Goal: Task Accomplishment & Management: Complete application form

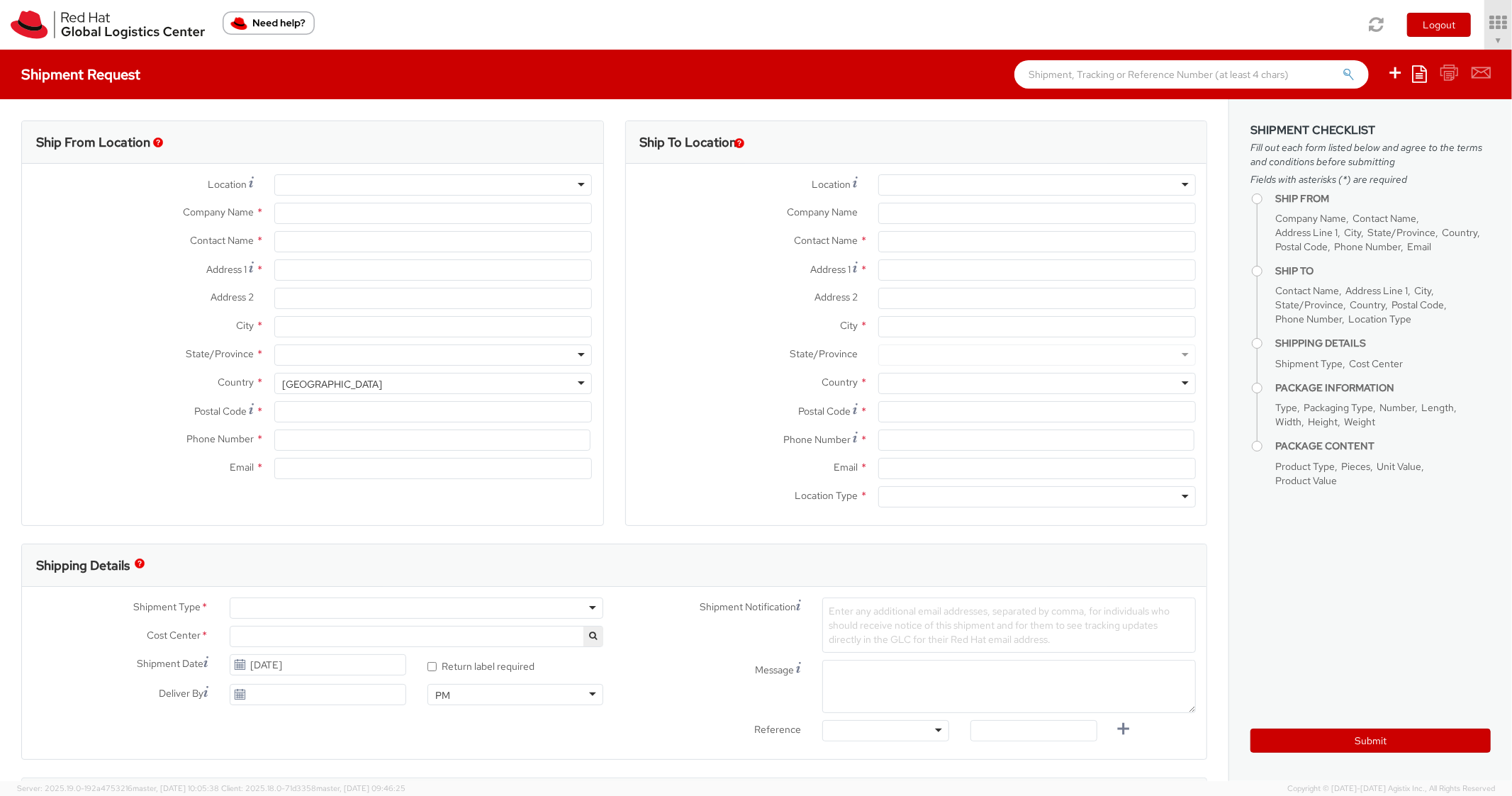
select select "850"
select select
type input "Red Hat, Inc."
type input "[PERSON_NAME]"
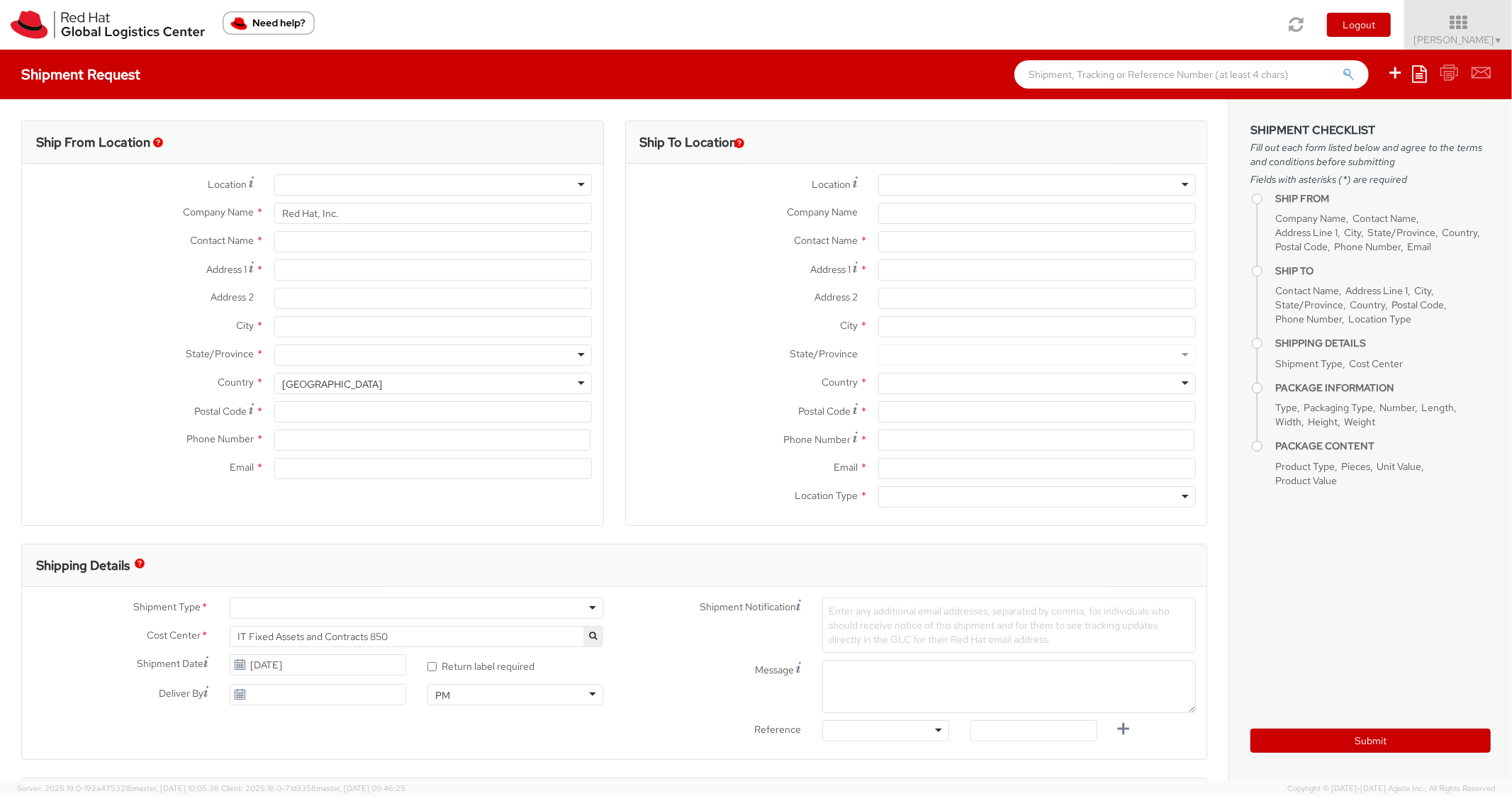
type input "[STREET_ADDRESS]"
type input "RALEIGH"
type input "27601"
type input "[PHONE_NUMBER]"
type input "[EMAIL_ADDRESS][DOMAIN_NAME]"
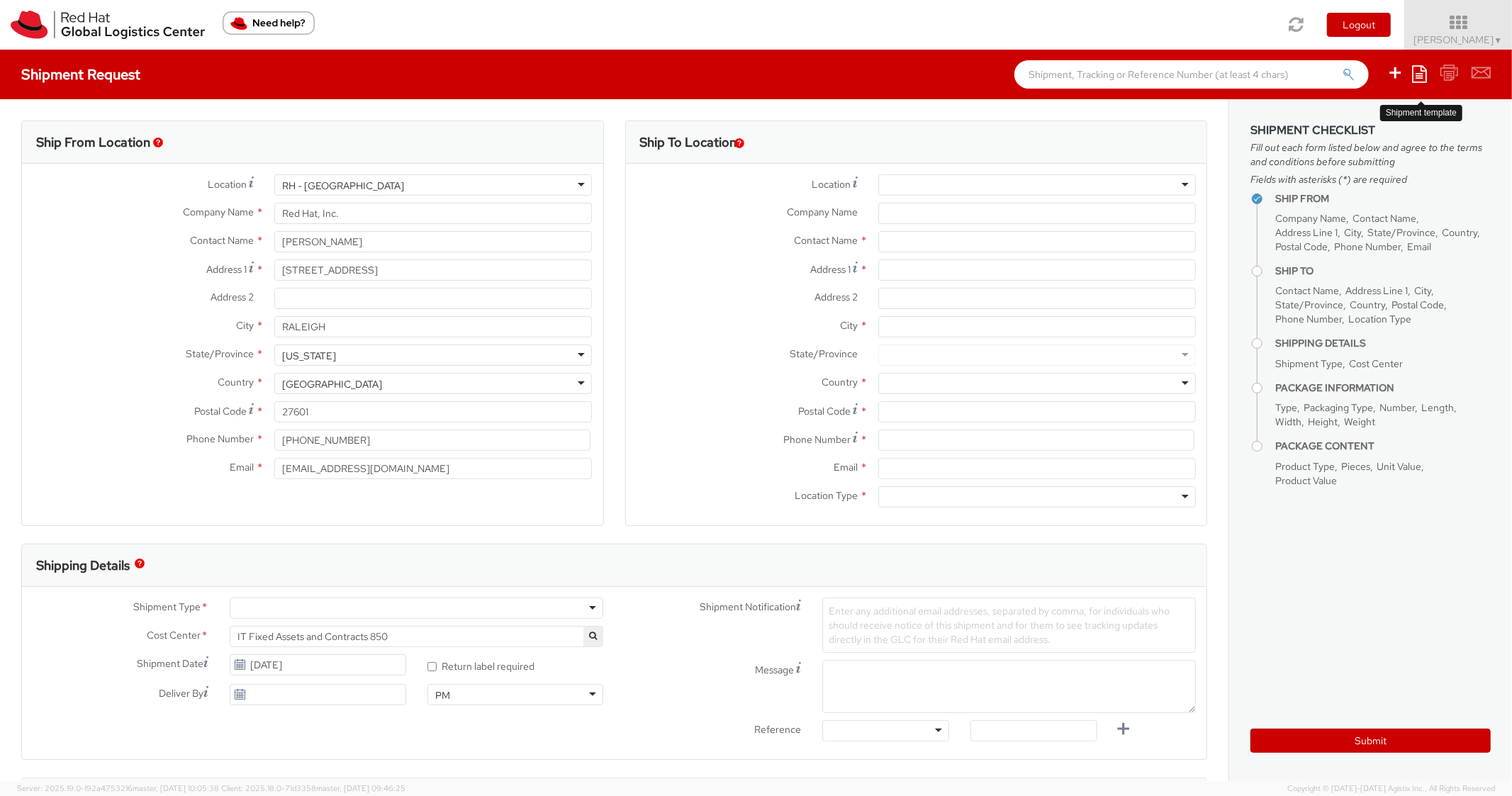
click at [1422, 84] on link at bounding box center [1419, 74] width 15 height 22
click at [1370, 115] on link "Create from template" at bounding box center [1363, 118] width 124 height 18
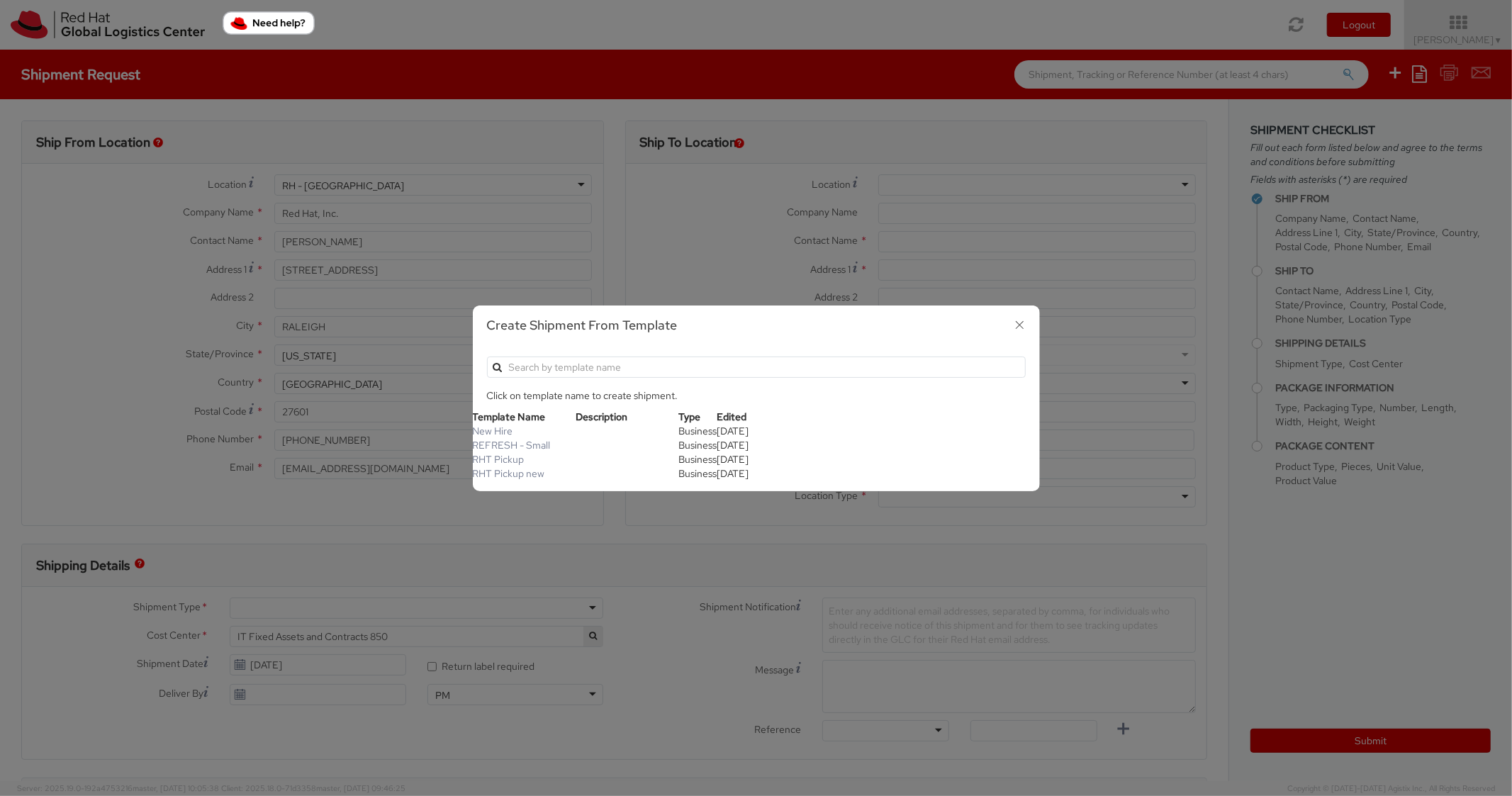
click at [514, 439] on link "REFRESH - Small" at bounding box center [511, 446] width 78 height 13
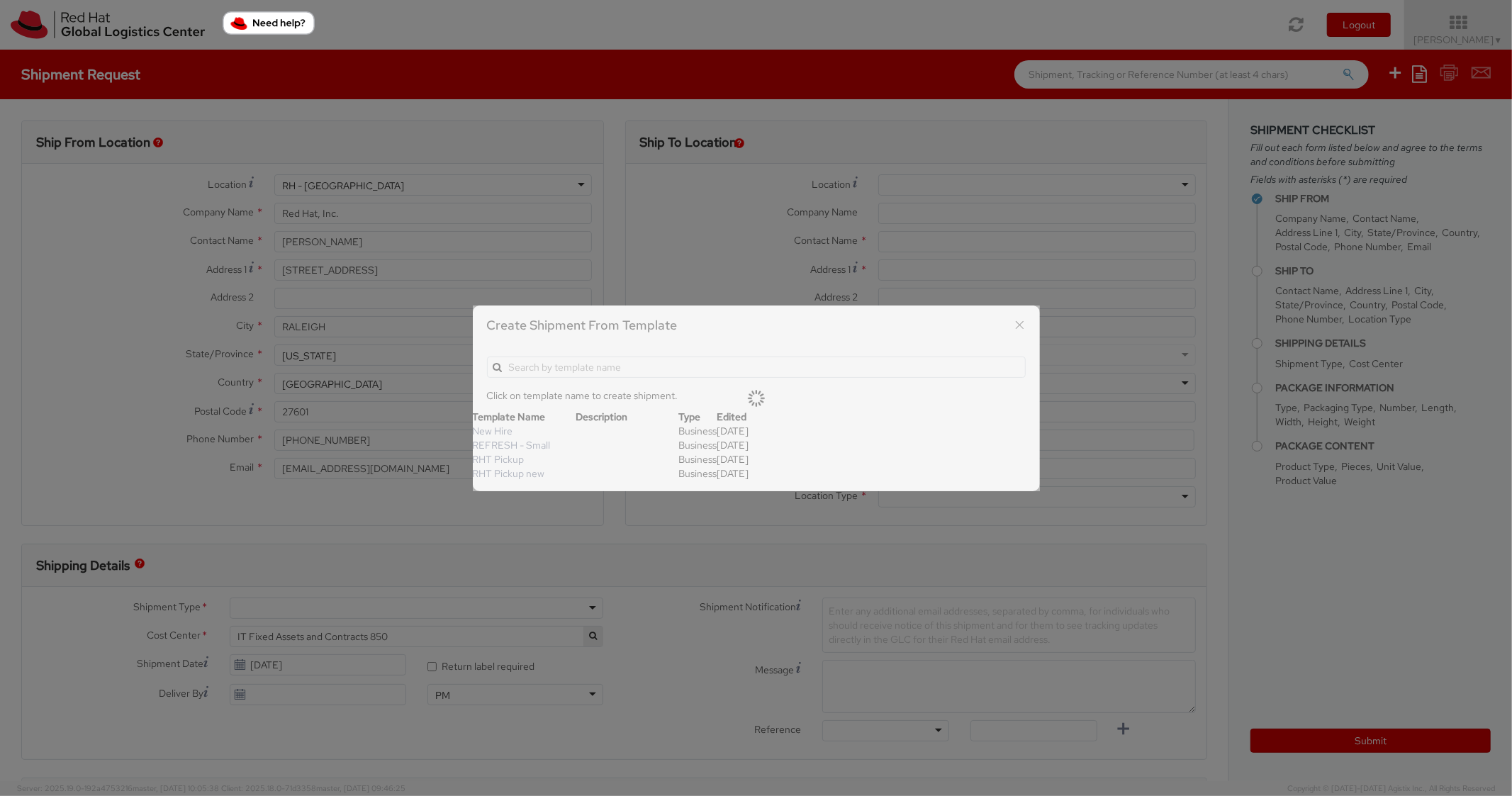
type textarea "Please include return label."
type input "*RPCI*"
select select "LAPTOP"
type input "1"
type input "18"
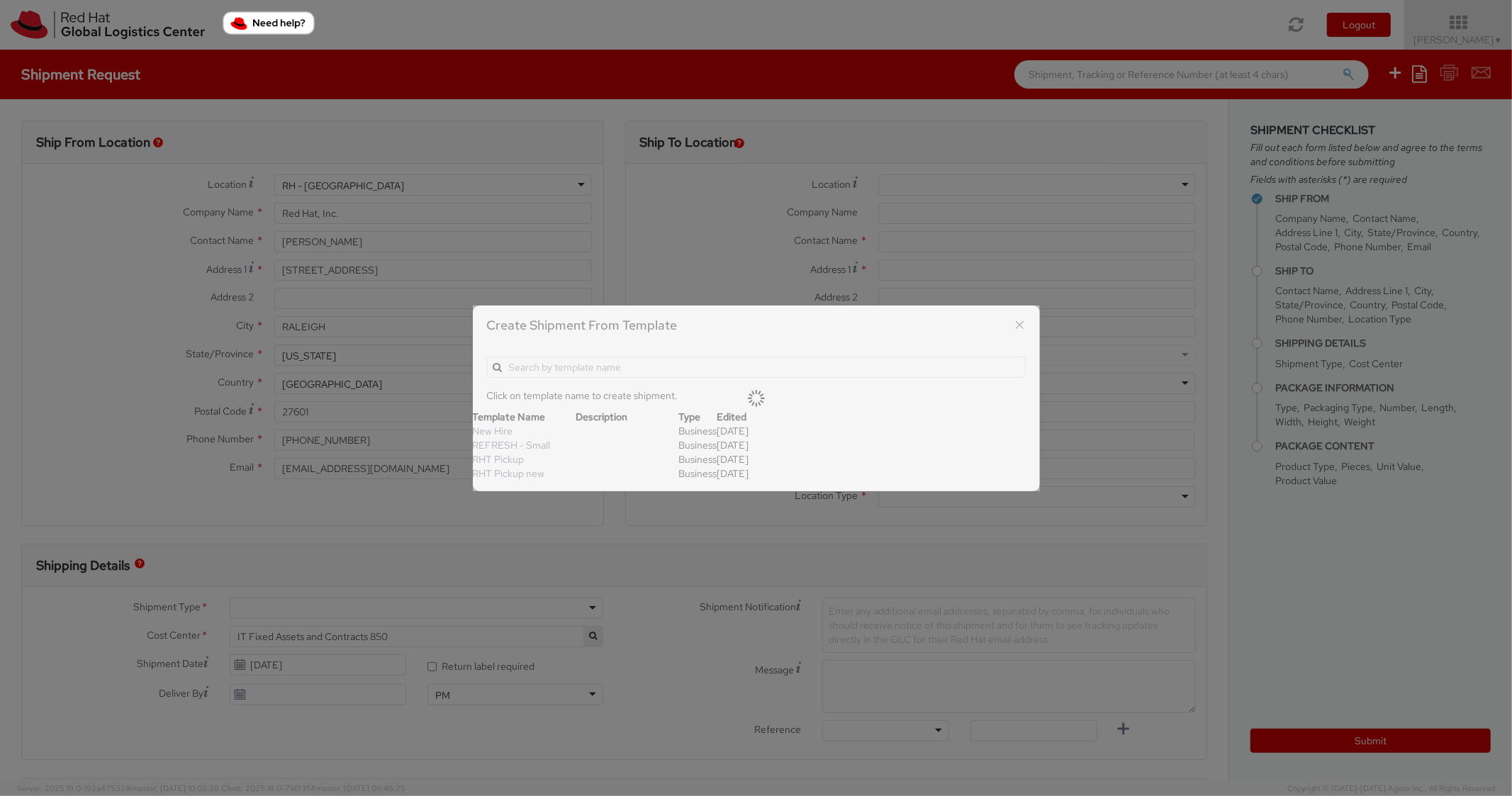
type input "14"
type input "4"
type input "7"
type input "*Laptop Model*"
select select "LAPTOP"
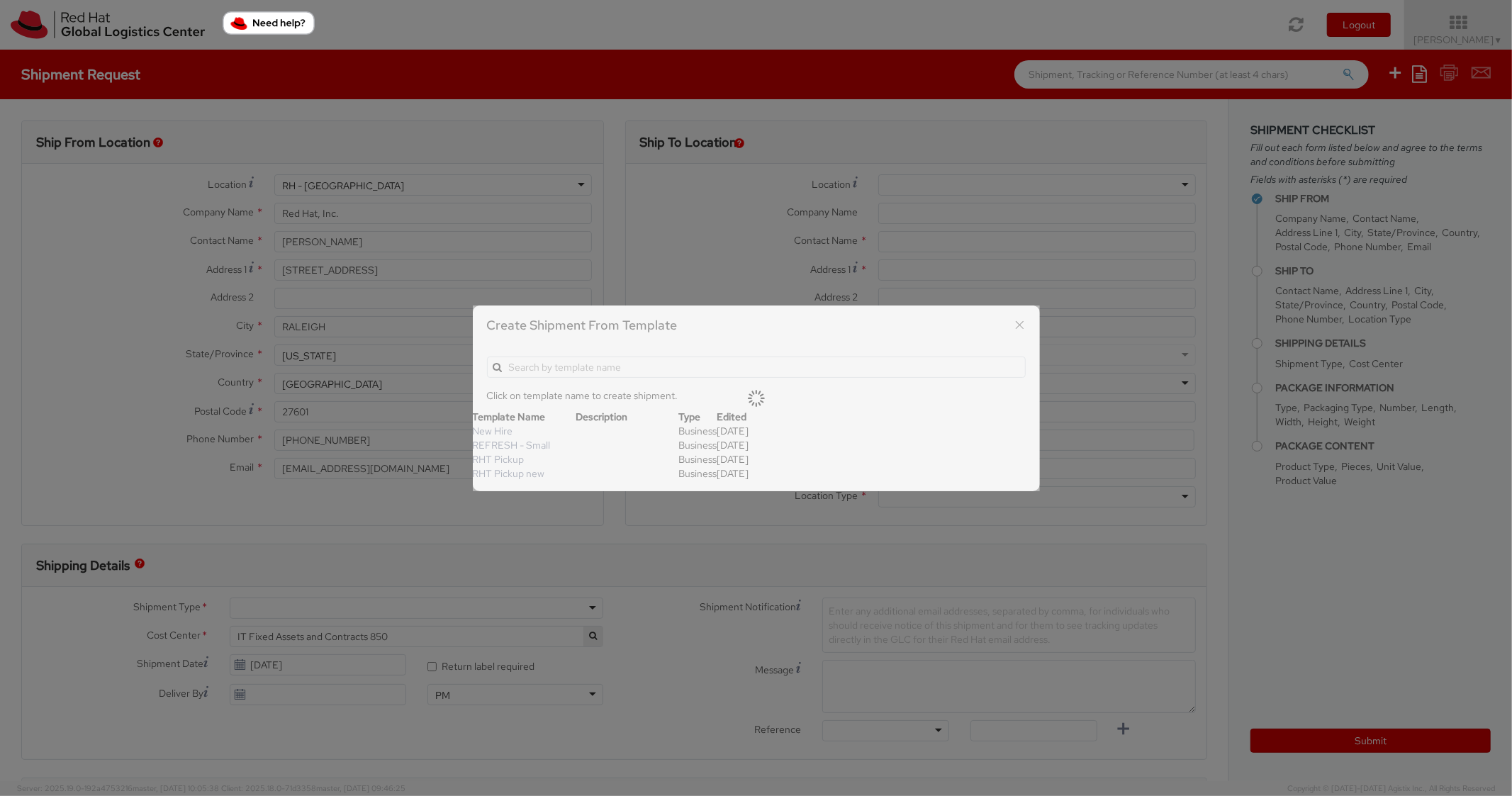
type input "2,000.00"
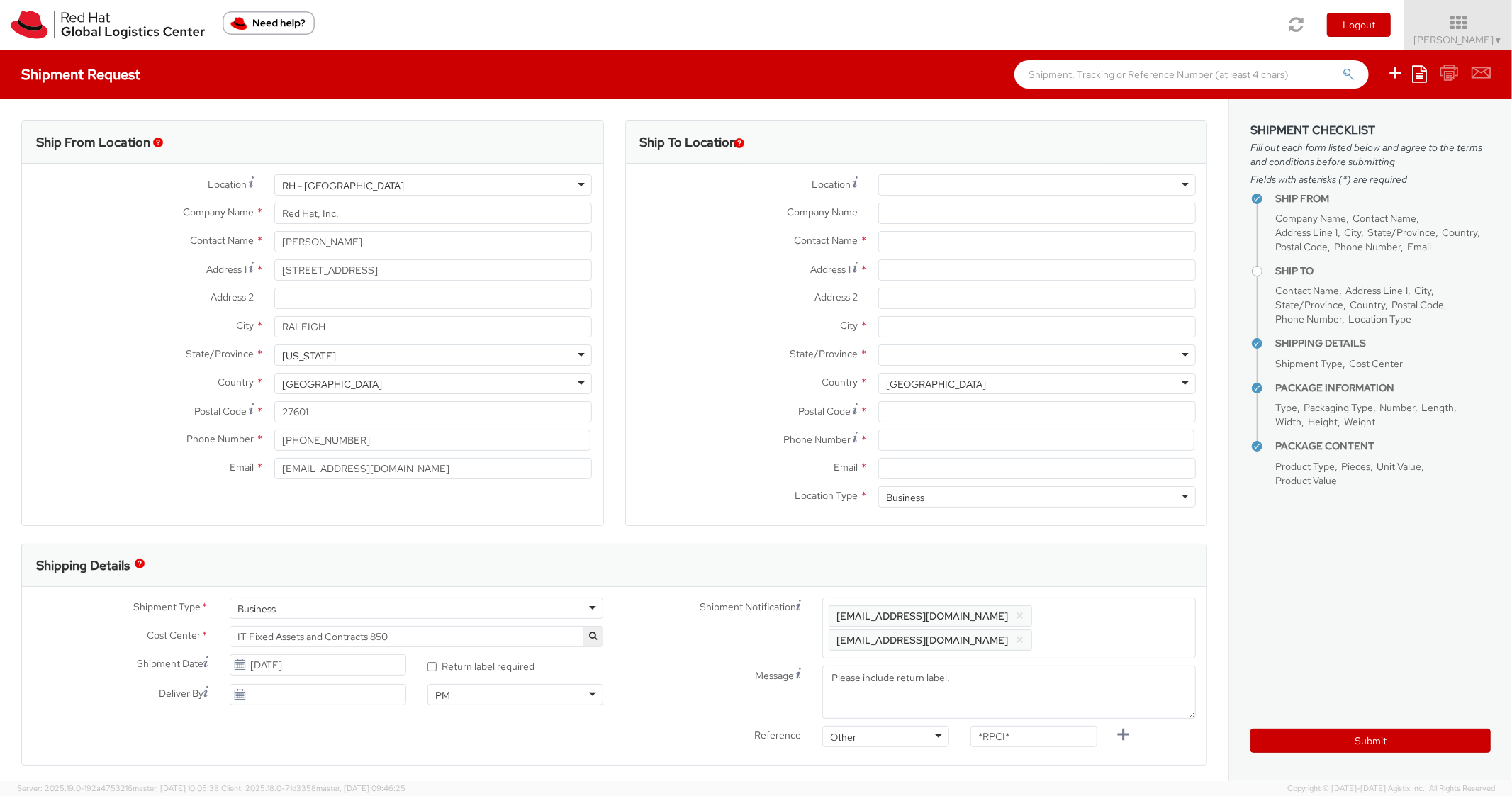
scroll to position [42, 0]
select select
click at [937, 264] on input "Address 1 *" at bounding box center [1036, 270] width 317 height 22
paste input "[STREET_ADDRESS]"
type input "[STREET_ADDRESS]"
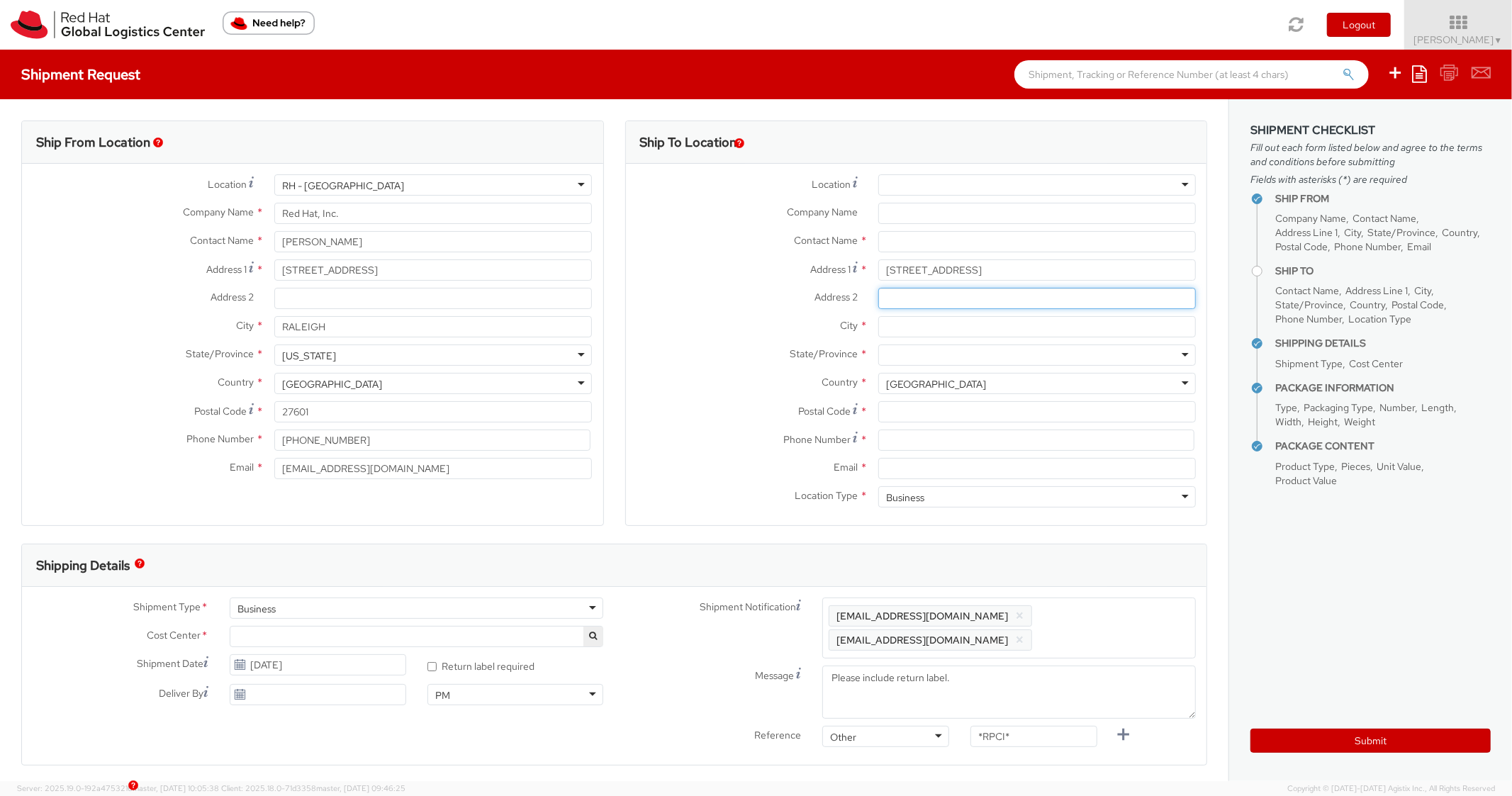
paste input "Apt 309N"
click at [958, 300] on input "Address 2 *" at bounding box center [1036, 298] width 317 height 22
type input "Apt 309N"
click at [728, 294] on label "Address 2 *" at bounding box center [747, 297] width 241 height 18
click at [878, 294] on input "Apt 309N" at bounding box center [1036, 298] width 317 height 22
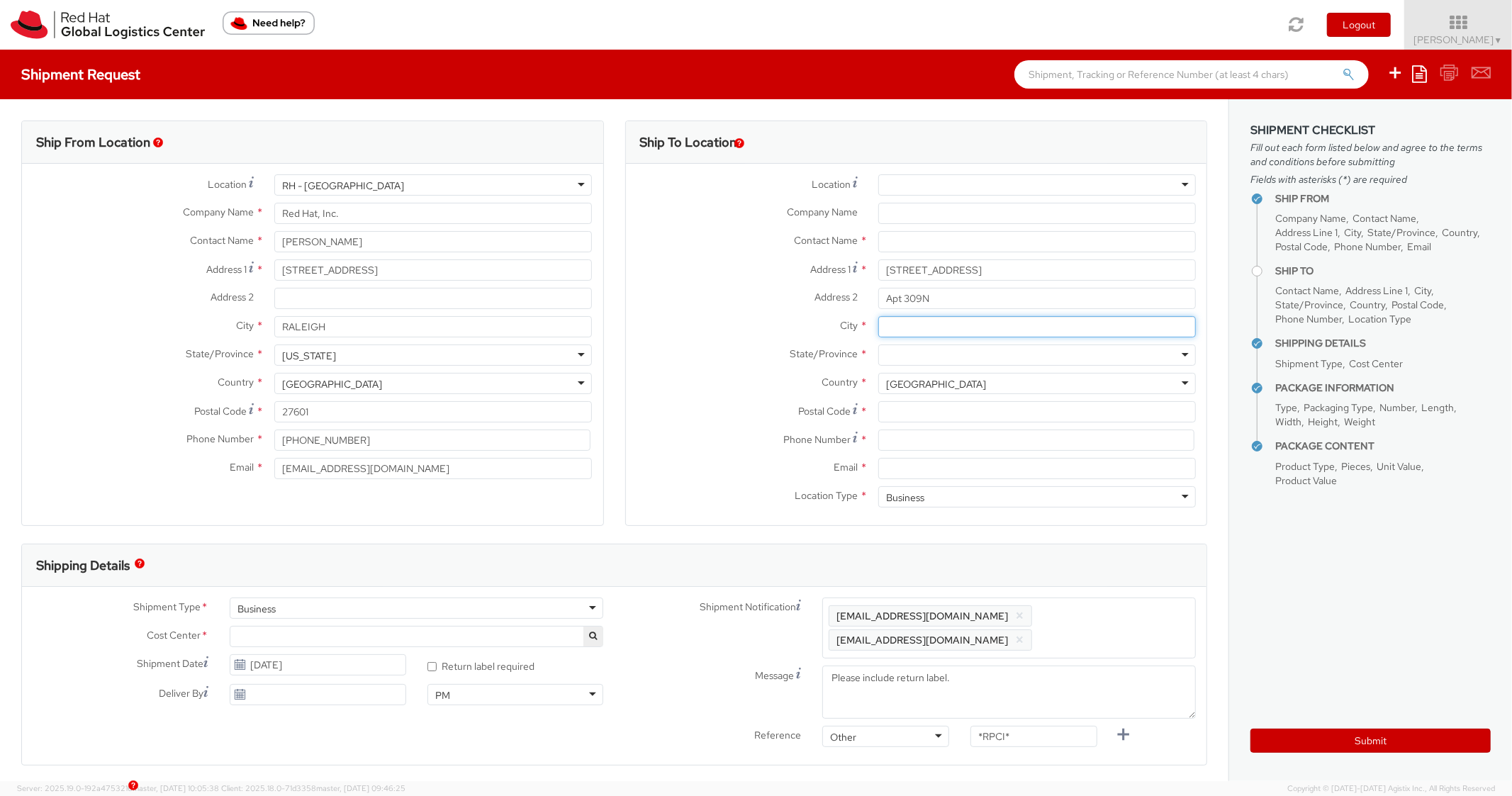
drag, startPoint x: 922, startPoint y: 324, endPoint x: 922, endPoint y: 340, distance: 16.0
click at [922, 325] on input "City *" at bounding box center [1036, 326] width 317 height 22
paste input "Weehawken"
type input "Weehawken"
click at [922, 355] on div at bounding box center [1036, 355] width 317 height 22
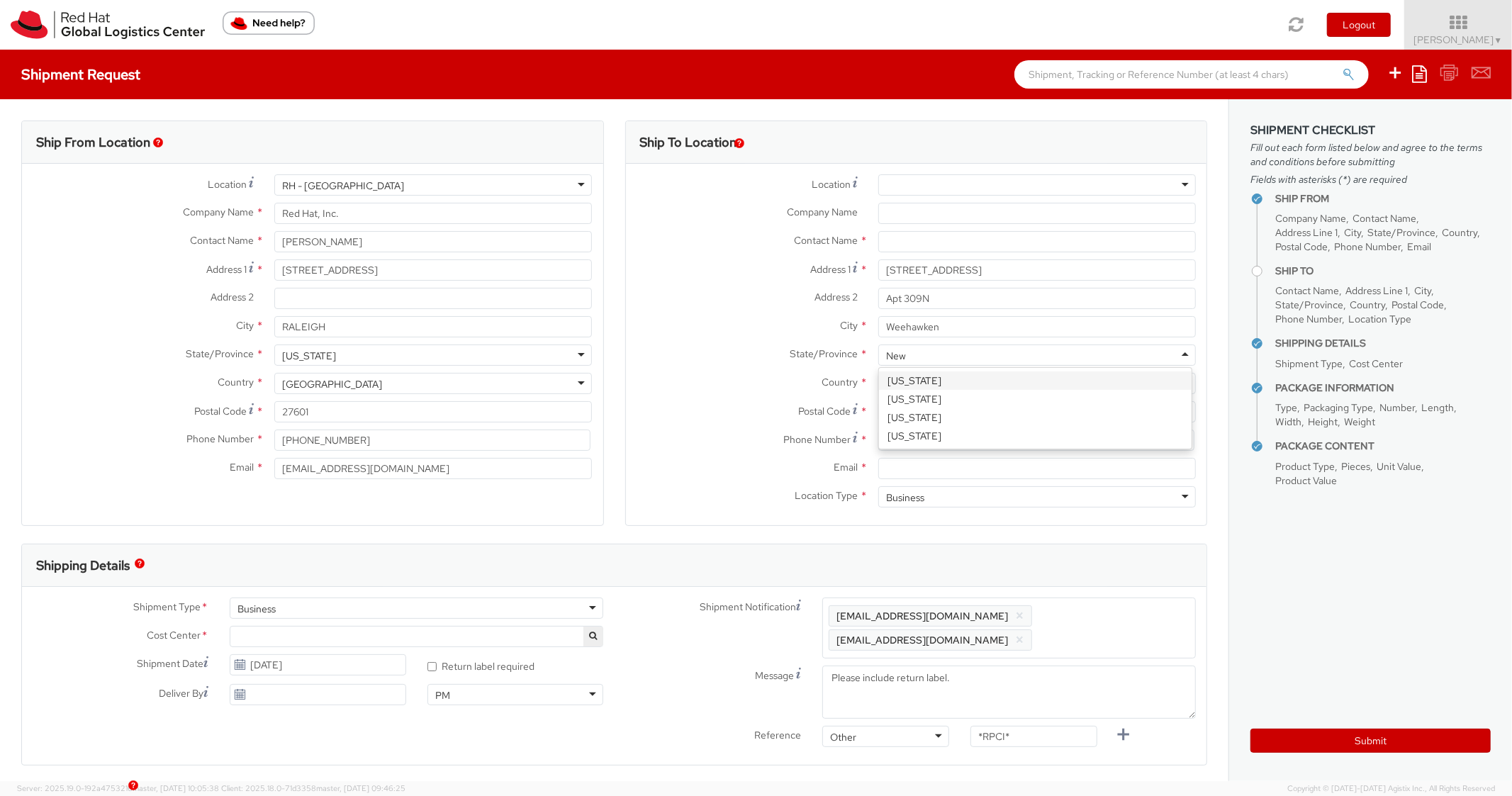
type input "New J"
click at [955, 421] on input "Postal Code *" at bounding box center [1036, 412] width 317 height 22
paste input "07086"
type input "07086"
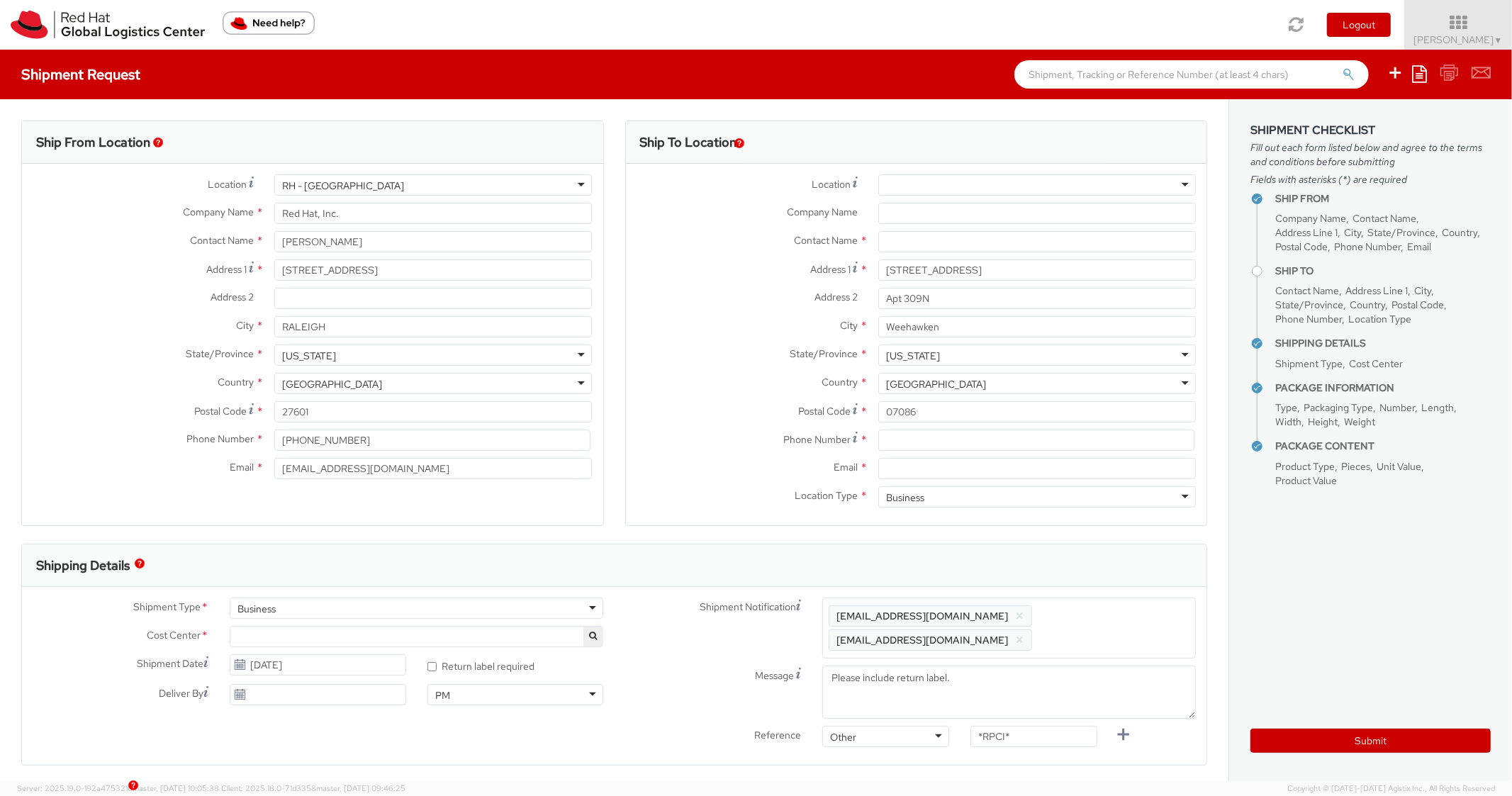
click at [731, 384] on label "Country *" at bounding box center [747, 382] width 241 height 18
paste input "[PHONE_NUMBER]"
click at [903, 440] on input at bounding box center [1035, 440] width 316 height 22
type input "[PHONE_NUMBER]"
click at [764, 402] on label "Postal Code *" at bounding box center [747, 411] width 241 height 19
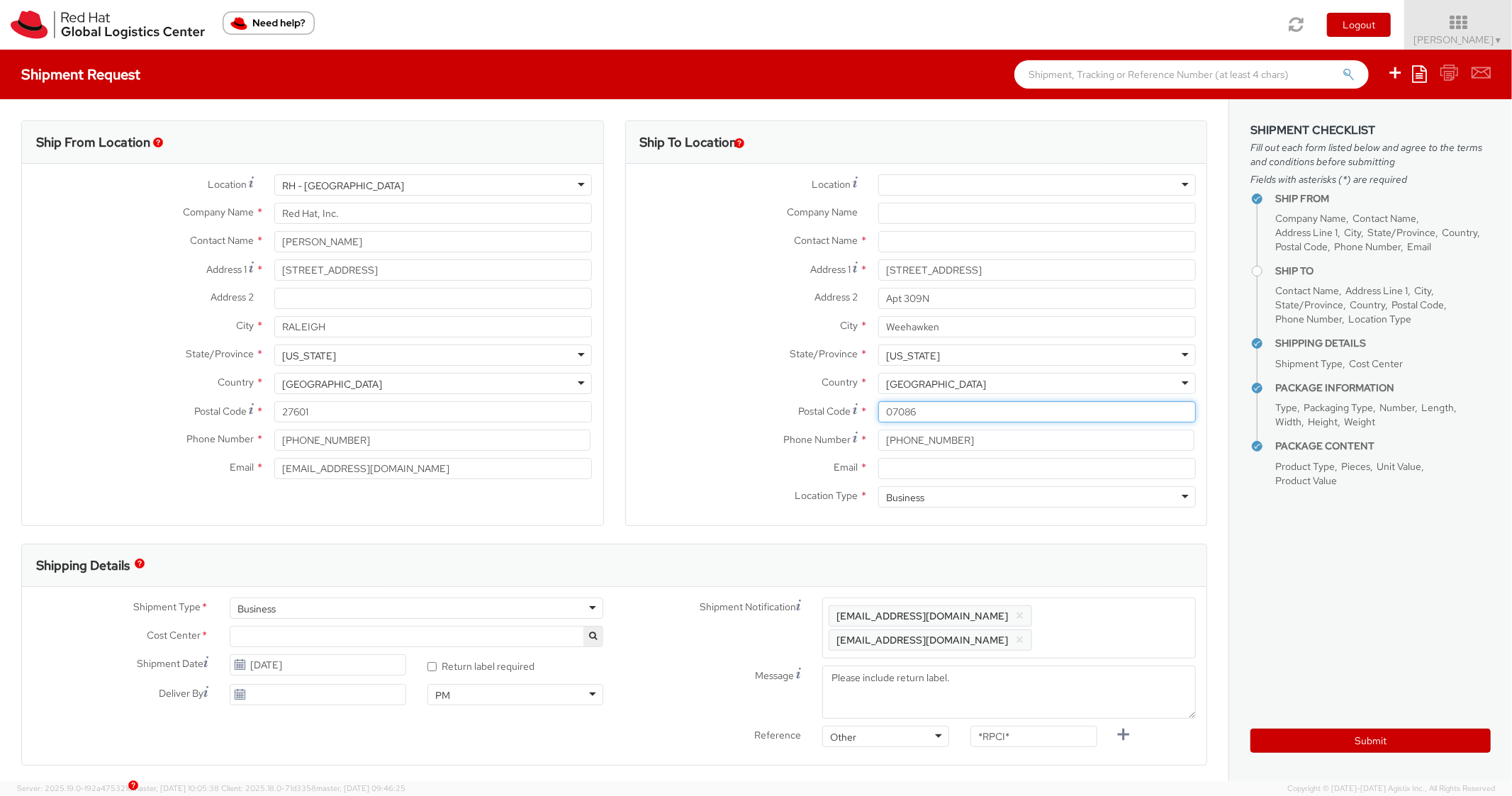
click at [878, 402] on input "07086" at bounding box center [1036, 412] width 317 height 22
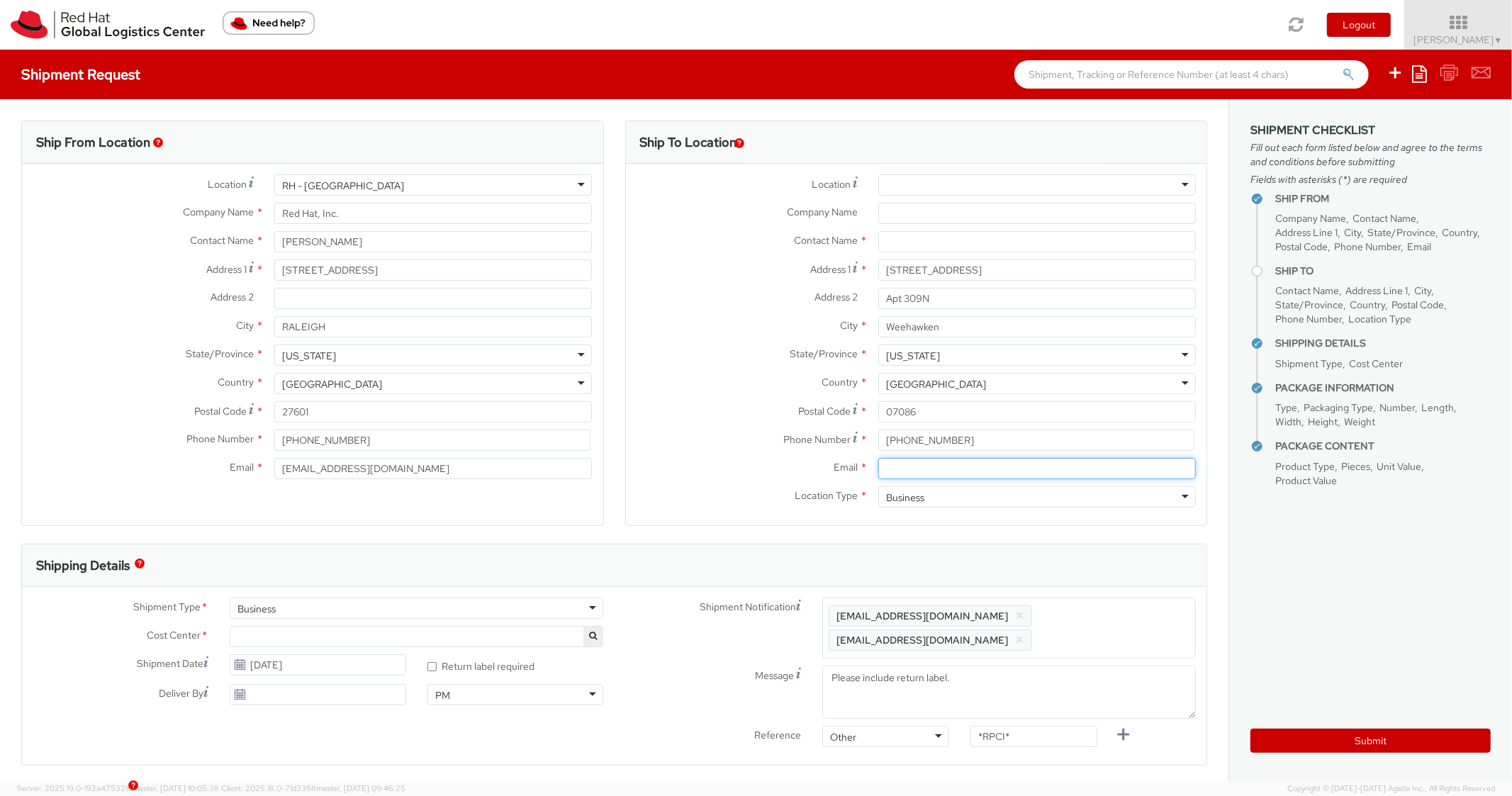
click at [917, 473] on input "Email *" at bounding box center [1036, 469] width 317 height 22
paste input "[EMAIL_ADDRESS][DOMAIN_NAME]"
type input "[EMAIL_ADDRESS][DOMAIN_NAME]"
click at [1075, 591] on div "Shipment Type * Business Business Batch Business Personal Cost Center * IT Coll…" at bounding box center [613, 676] width 1184 height 178
drag, startPoint x: 1109, startPoint y: 609, endPoint x: 1104, endPoint y: 563, distance: 46.3
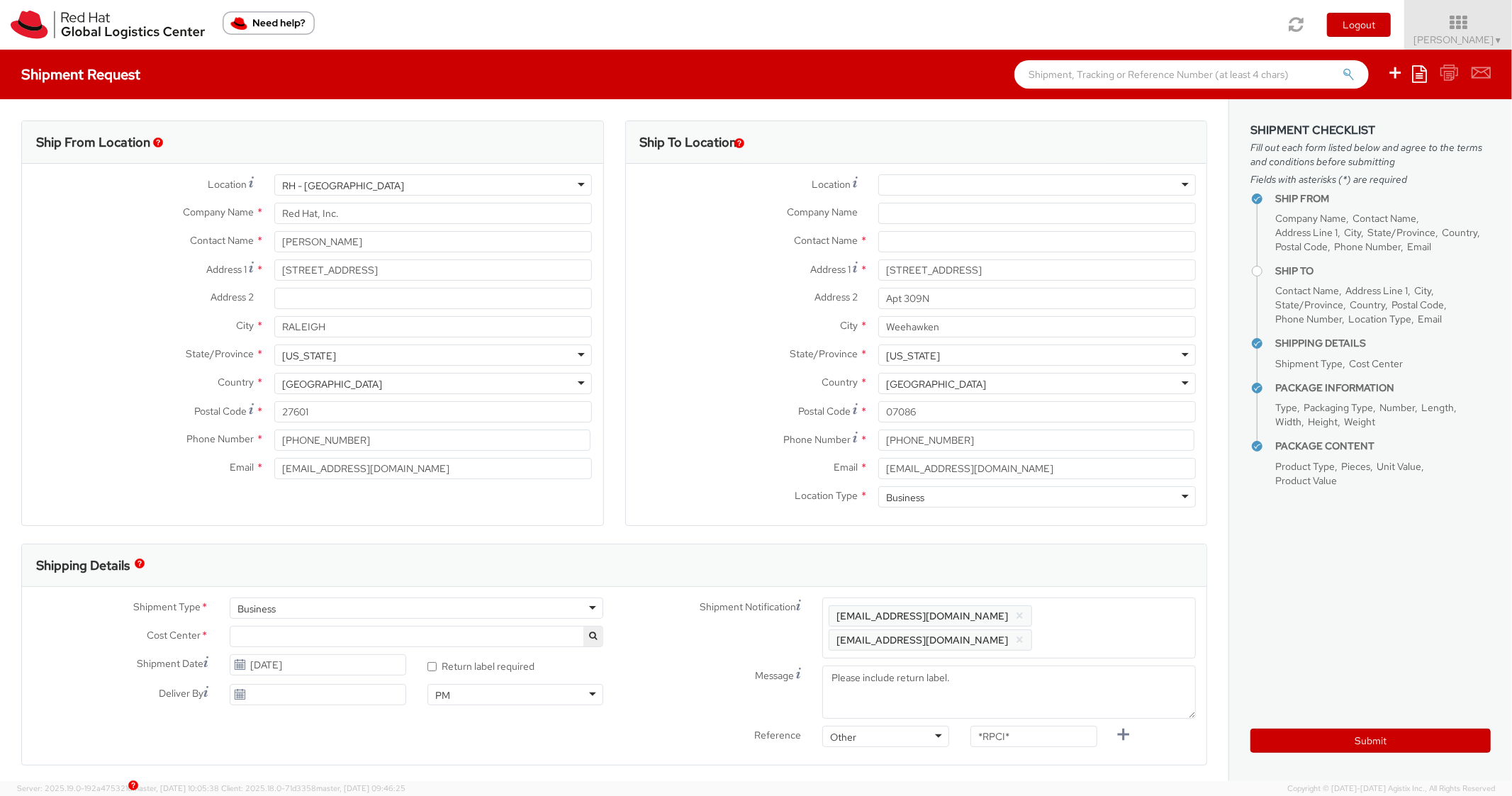
click at [1109, 608] on span "Enter any additional email addresses, separated by comma, for individuals who s…" at bounding box center [1008, 628] width 361 height 42
paste input "[EMAIL_ADDRESS][DOMAIN_NAME]"
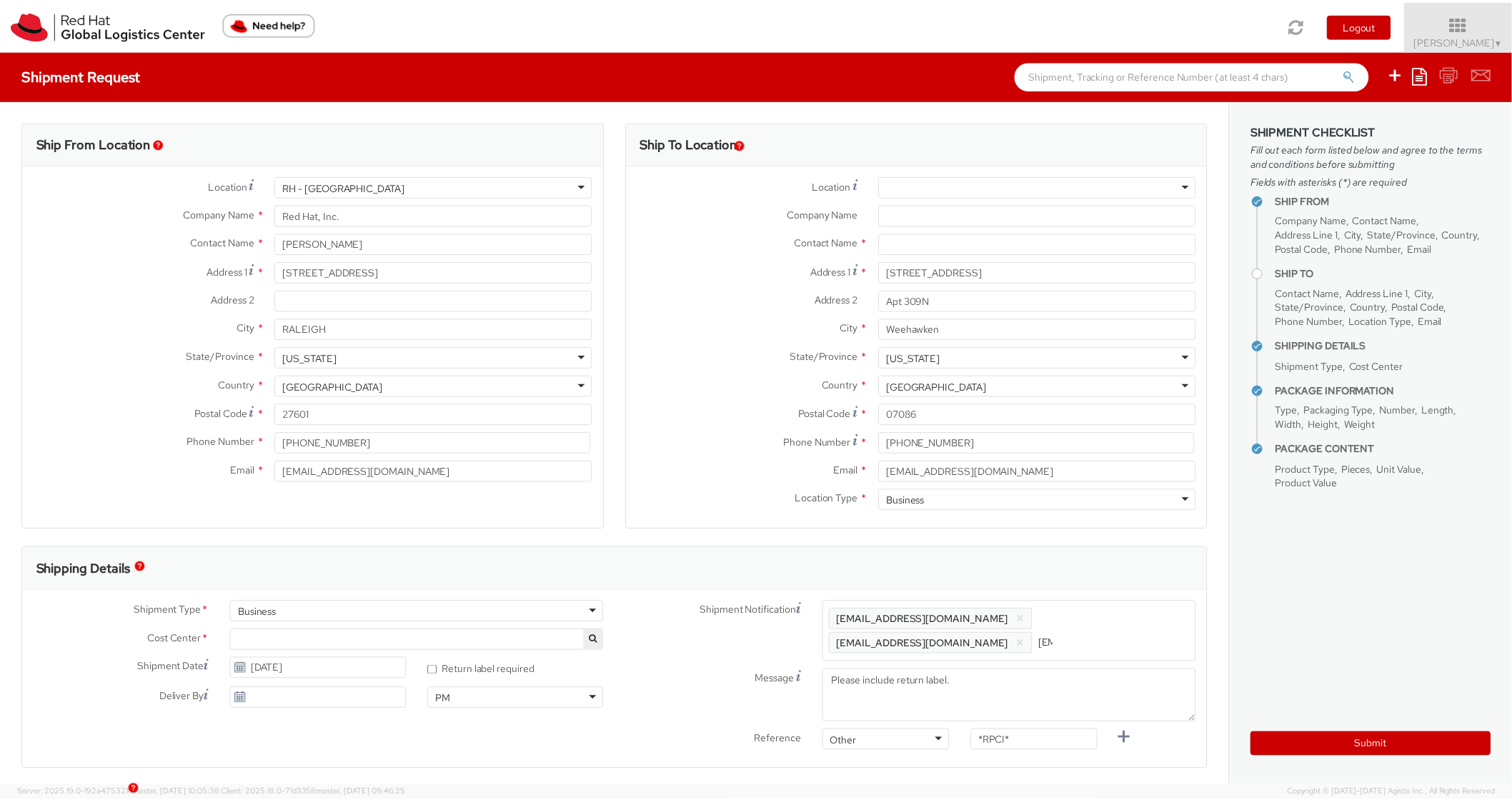
scroll to position [0, 84]
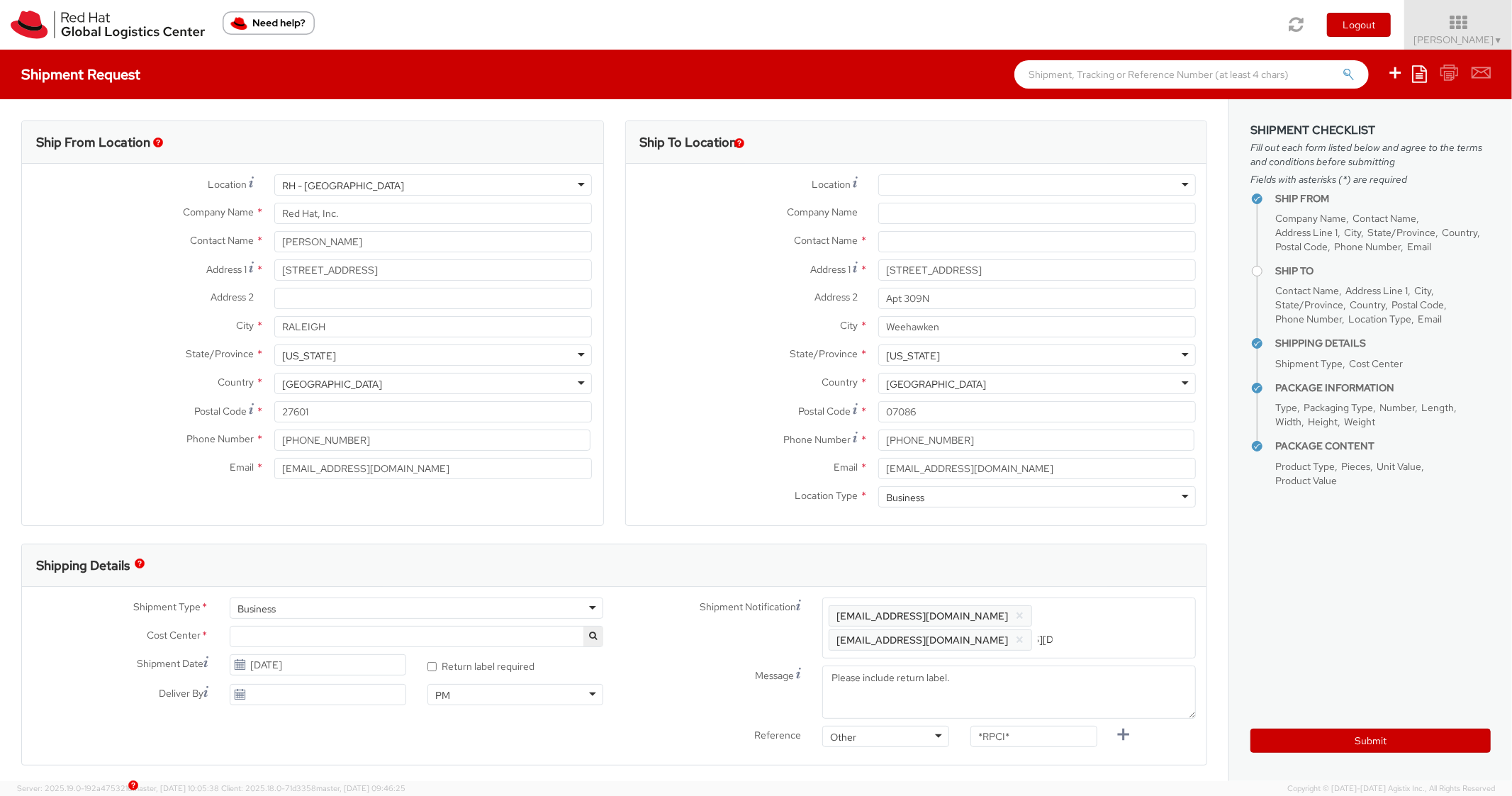
type input "[EMAIL_ADDRESS][DOMAIN_NAME]"
click at [1105, 562] on div "Shipping Details" at bounding box center [608, 566] width 1172 height 42
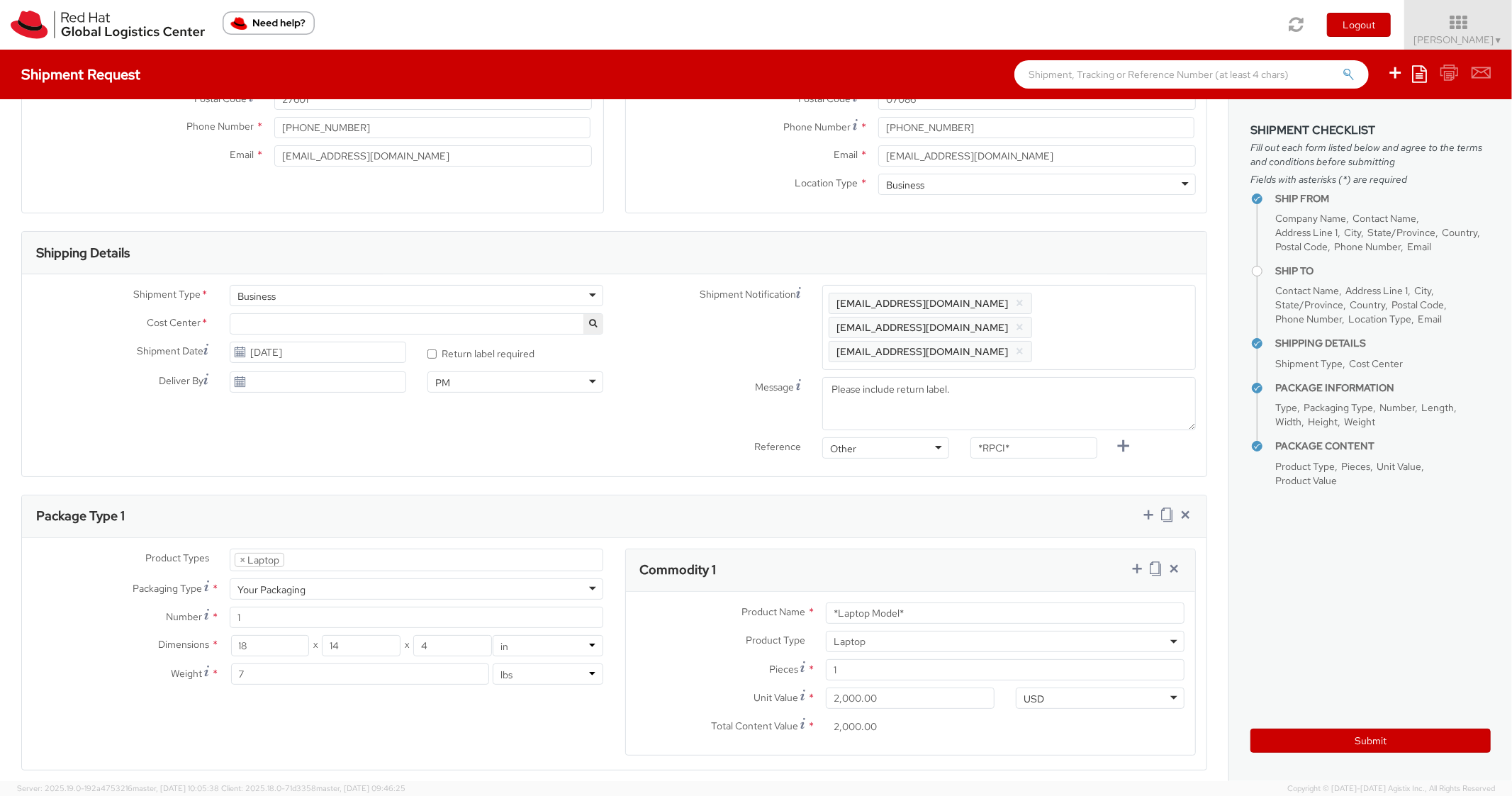
scroll to position [567, 0]
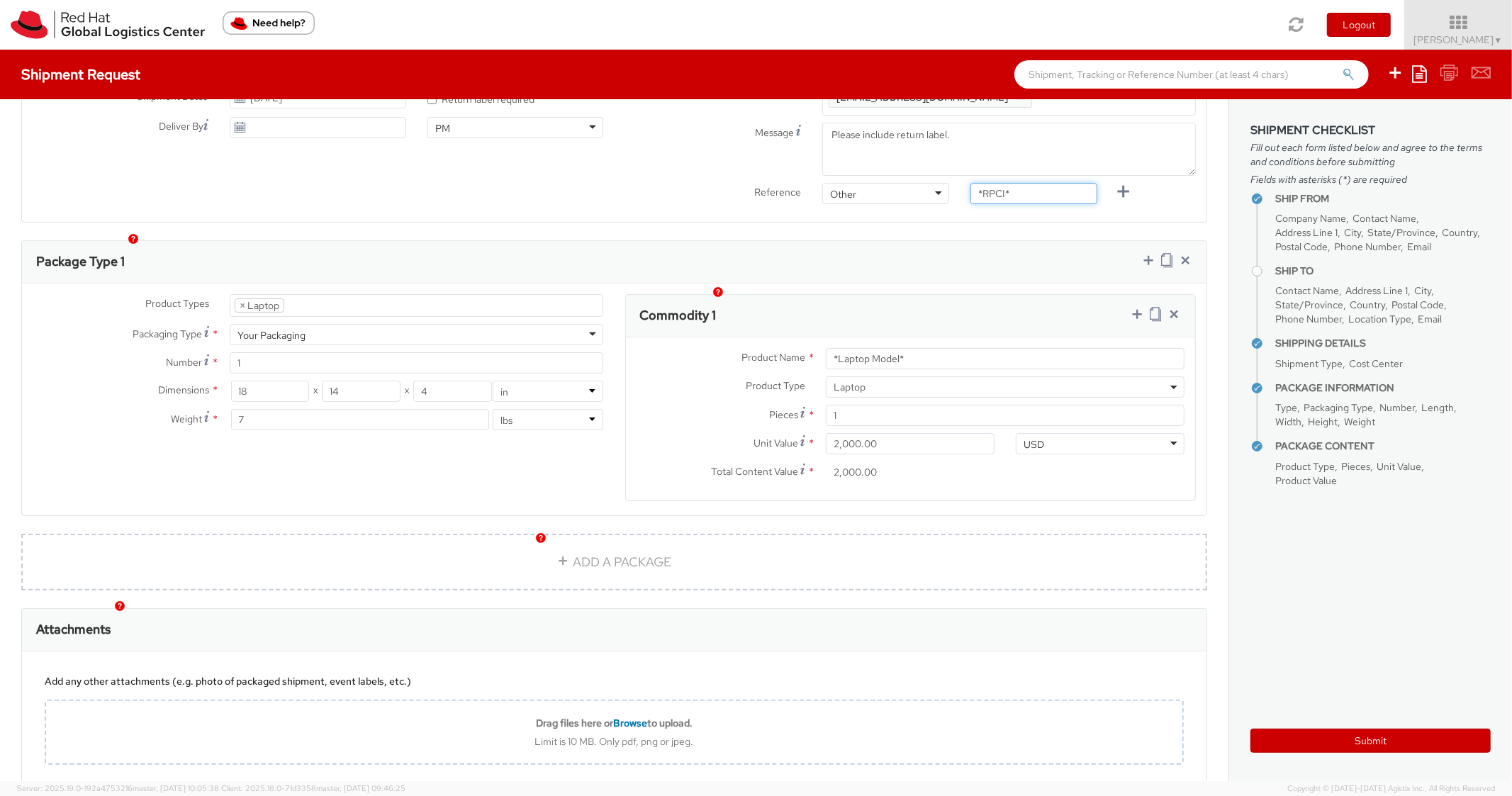
drag, startPoint x: 1021, startPoint y: 172, endPoint x: 906, endPoint y: 153, distance: 116.6
click at [906, 153] on div "Shipment Notification Enter any additional email addresses, separated by comma,…" at bounding box center [910, 121] width 592 height 181
paste input "RPCI0080383"
type input "RPCI0080383"
click at [932, 241] on div "Package Type 1" at bounding box center [613, 262] width 1184 height 42
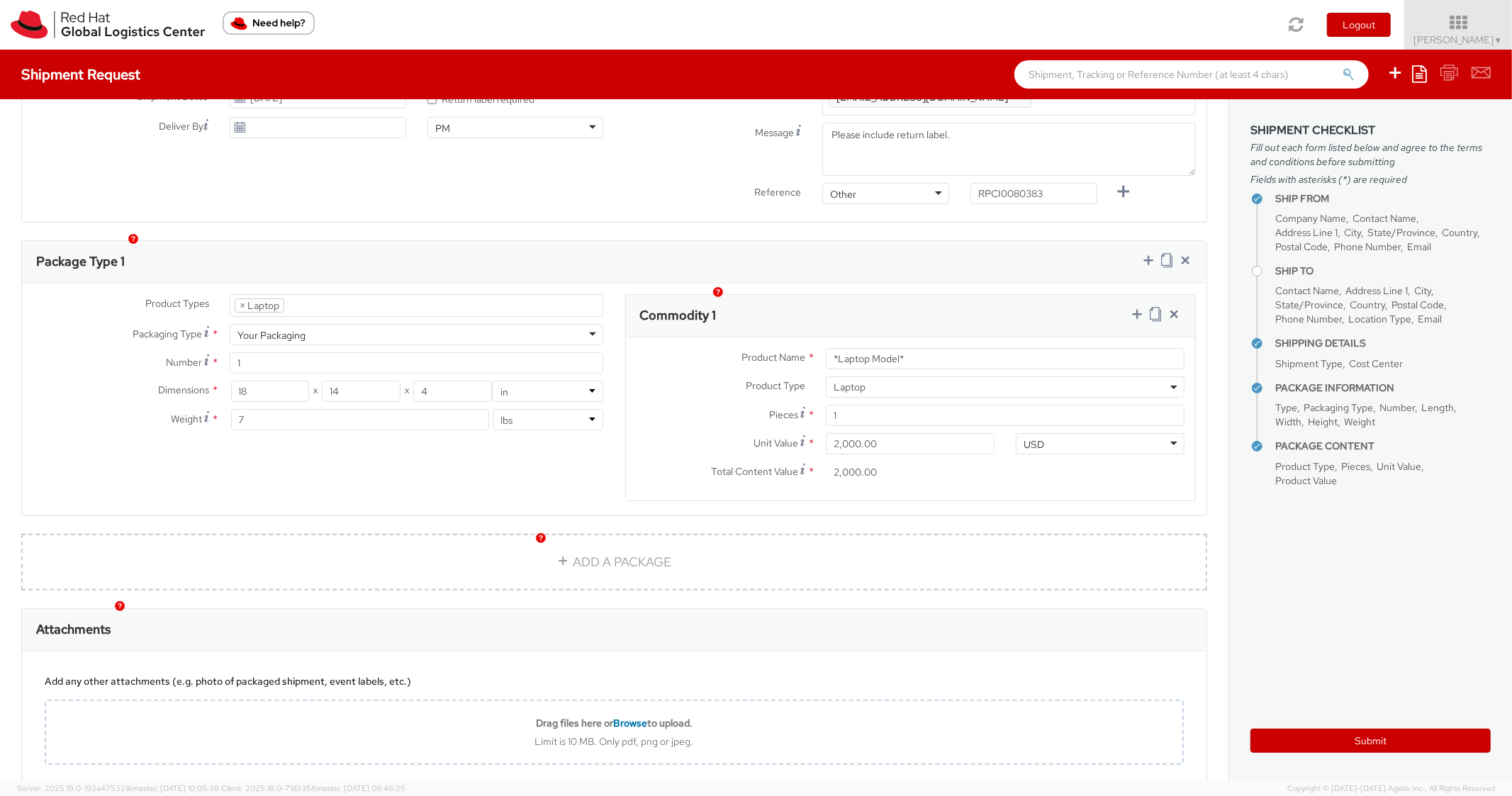
drag, startPoint x: 934, startPoint y: 347, endPoint x: 835, endPoint y: 331, distance: 100.3
click at [826, 348] on div "Product Name * *Laptop Model*" at bounding box center [911, 362] width 570 height 28
click at [928, 348] on input "*Laptop Model*" at bounding box center [1005, 358] width 358 height 22
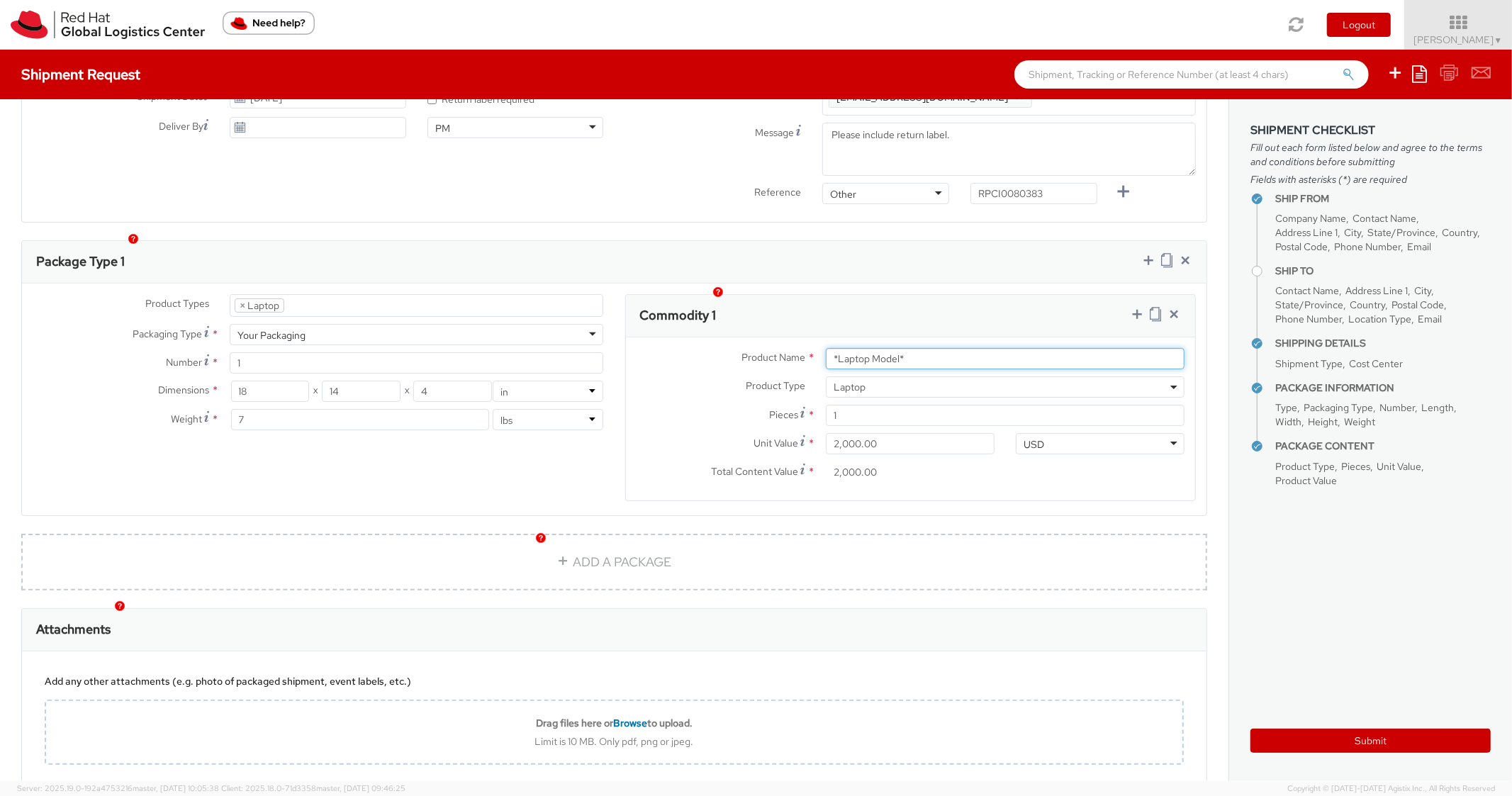
paste input "MAINSTREAM - Apple MacBook Air 13”"
type input "MAINSTREAM - Apple MacBook Air 13”"
click at [920, 250] on div "Package Type 1" at bounding box center [613, 262] width 1184 height 42
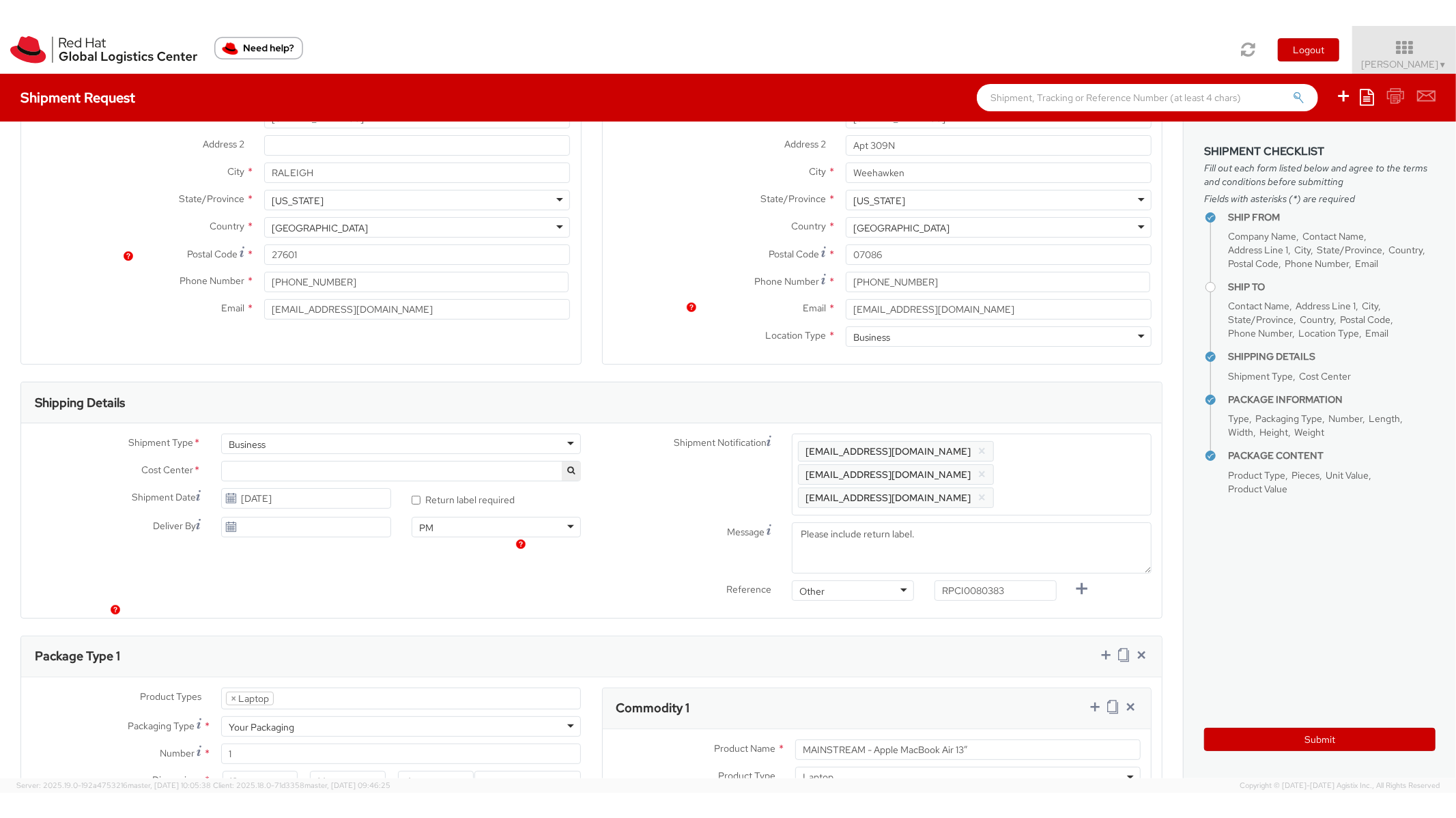
scroll to position [0, 0]
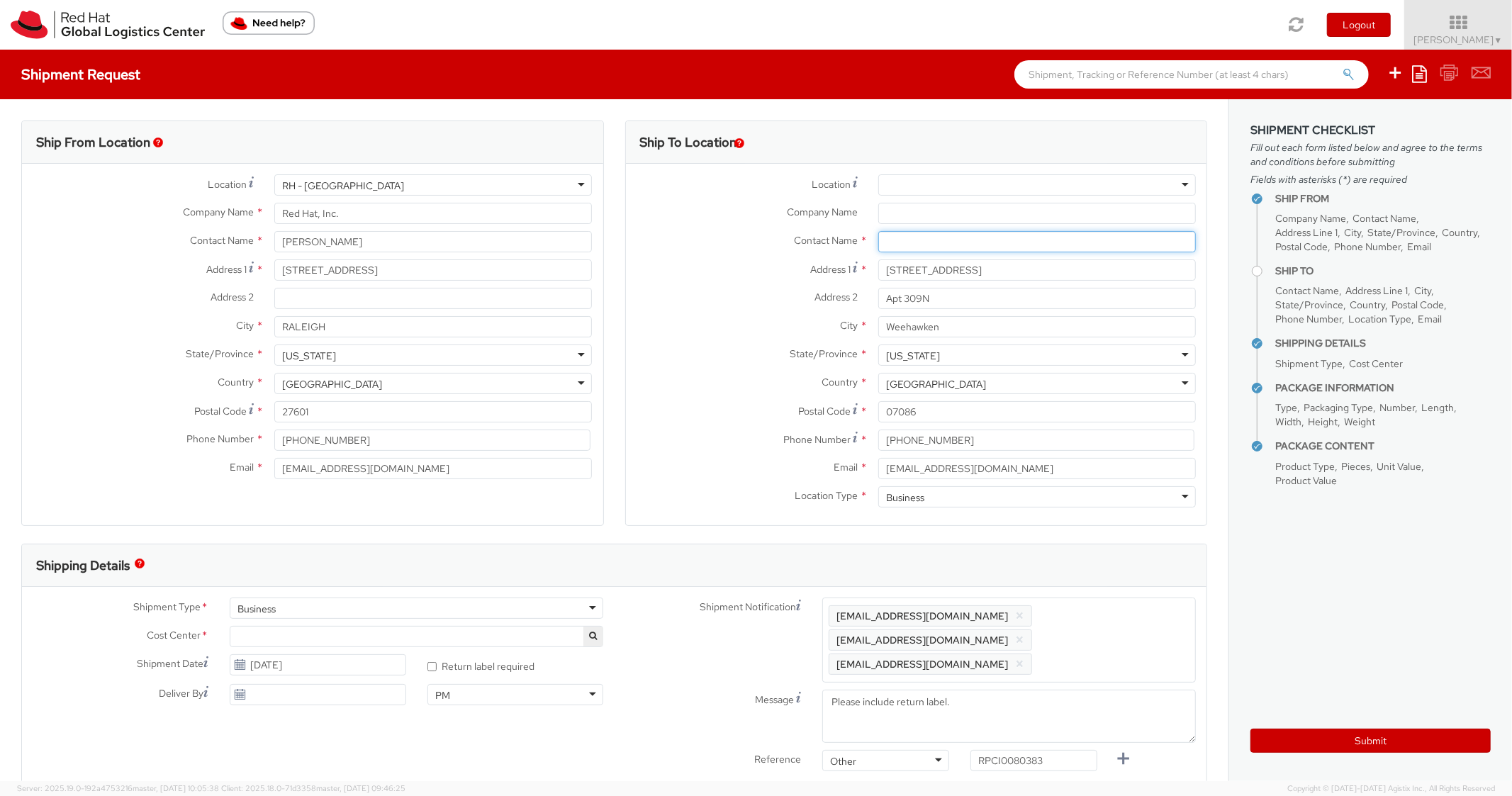
click at [901, 250] on input "text" at bounding box center [1036, 242] width 317 height 22
paste input "[PERSON_NAME]"
type input "[PERSON_NAME]"
click at [614, 362] on div "Ship To Location Location * [GEOGRAPHIC_DATA] - [GEOGRAPHIC_DATA] - [GEOGRAPHIC…" at bounding box center [916, 332] width 604 height 423
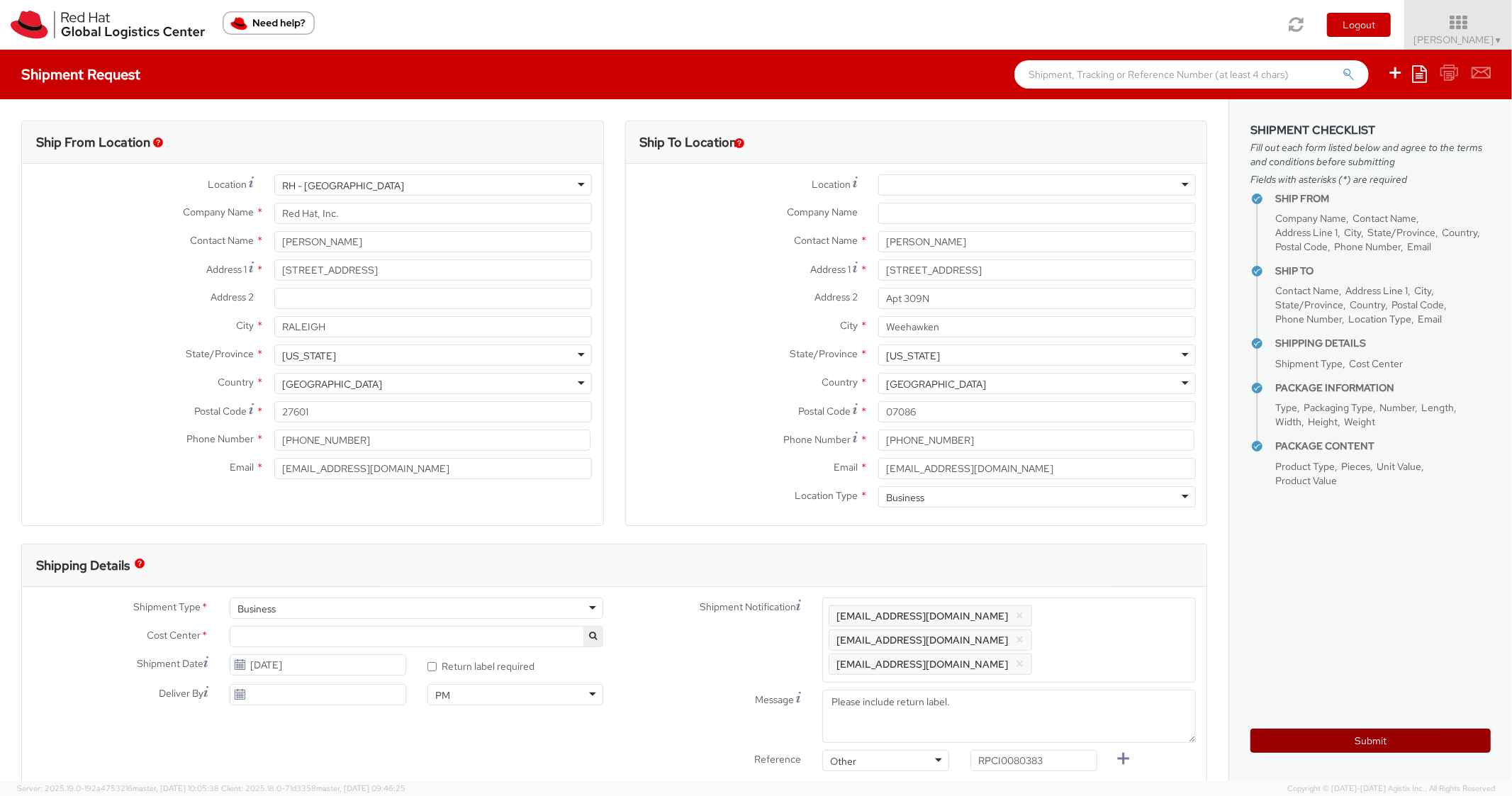
click at [1294, 744] on button "Submit" at bounding box center [1370, 741] width 240 height 24
type input "[PERSON_NAME]"
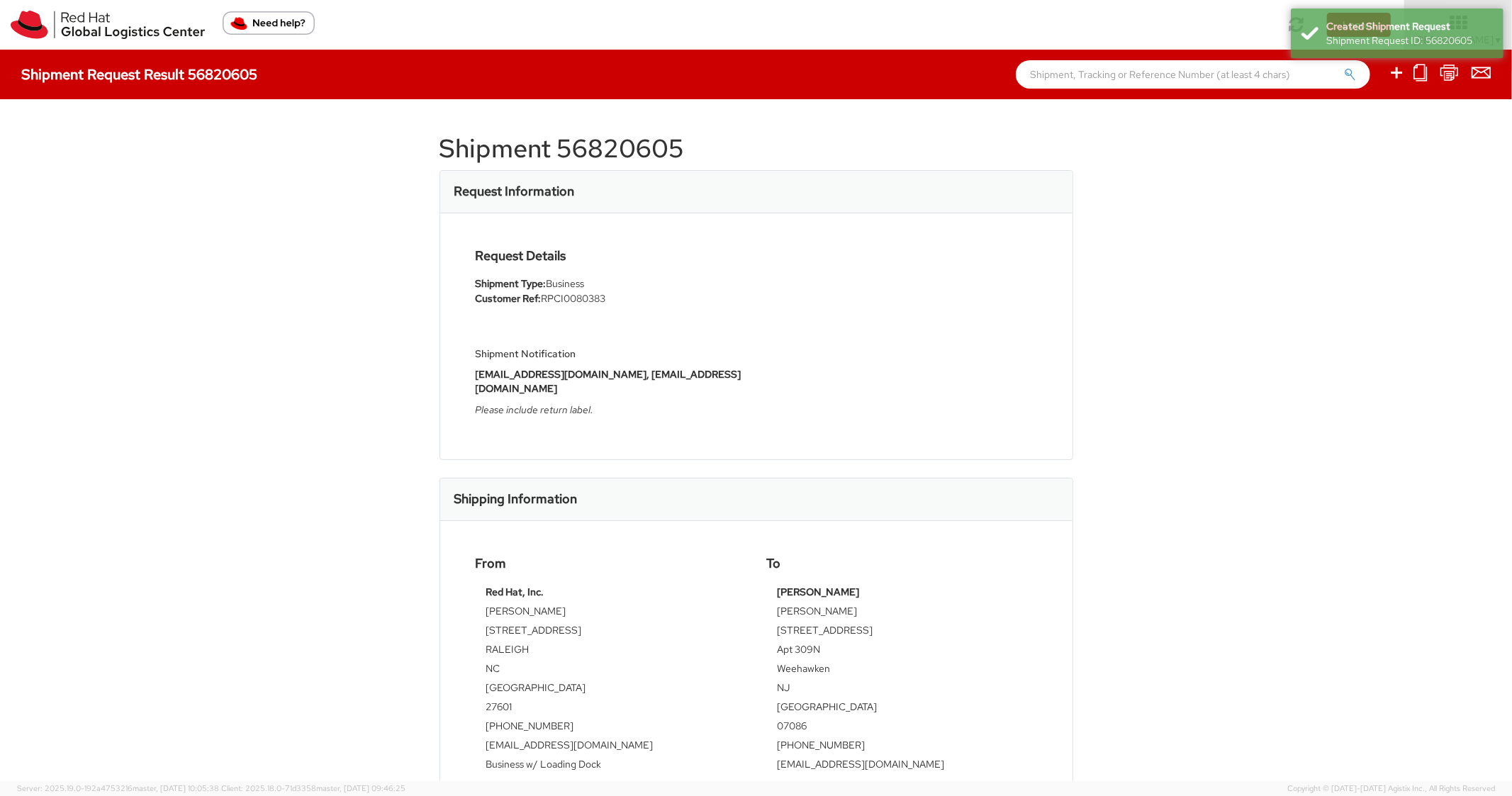
click at [619, 146] on h1 "Shipment 56820605" at bounding box center [756, 148] width 633 height 28
copy h1 "56820605"
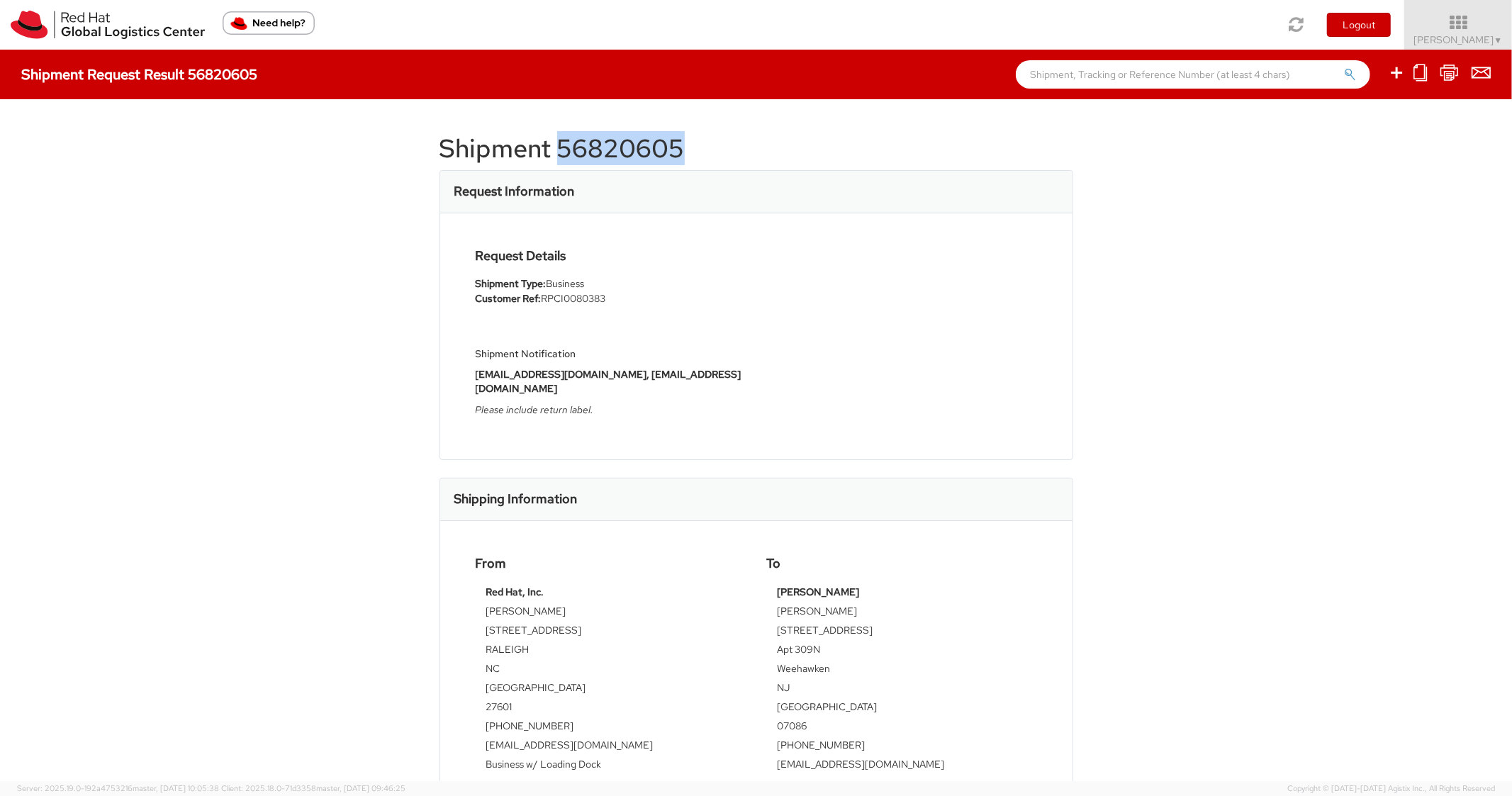
click at [620, 140] on h1 "Shipment 56820605" at bounding box center [756, 148] width 633 height 28
